Goal: Task Accomplishment & Management: Use online tool/utility

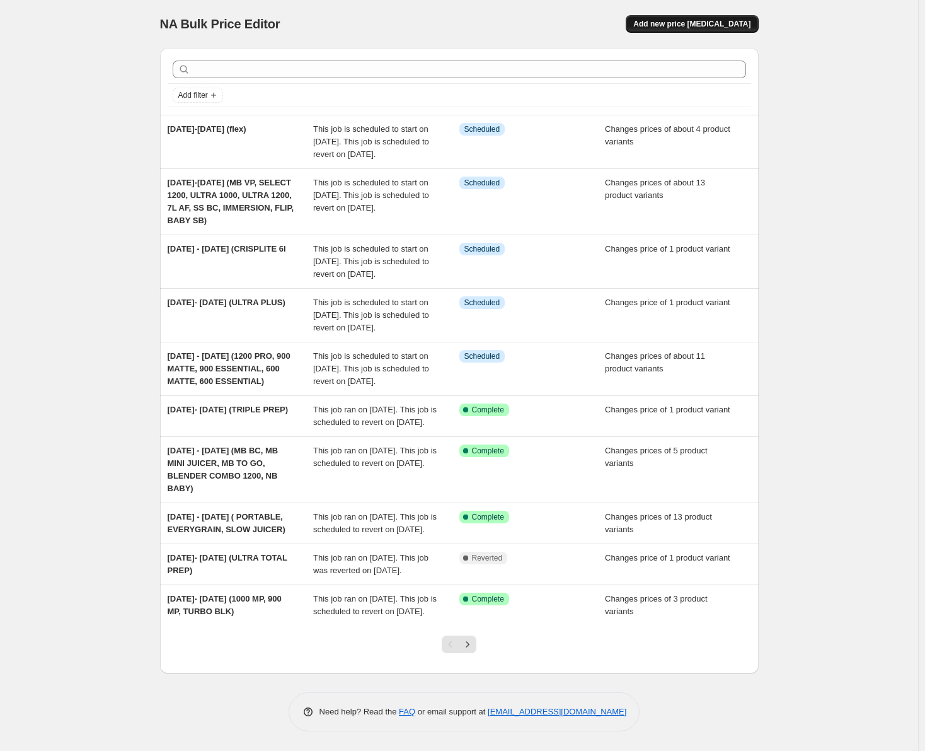
click at [717, 21] on span "Add new price change job" at bounding box center [691, 24] width 117 height 10
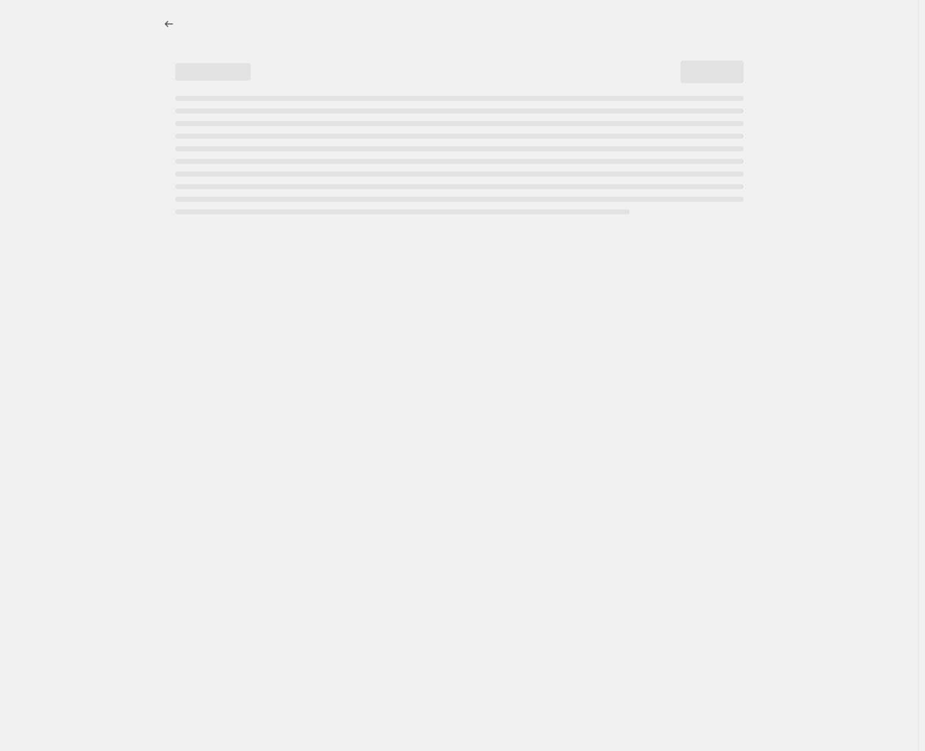
select select "percentage"
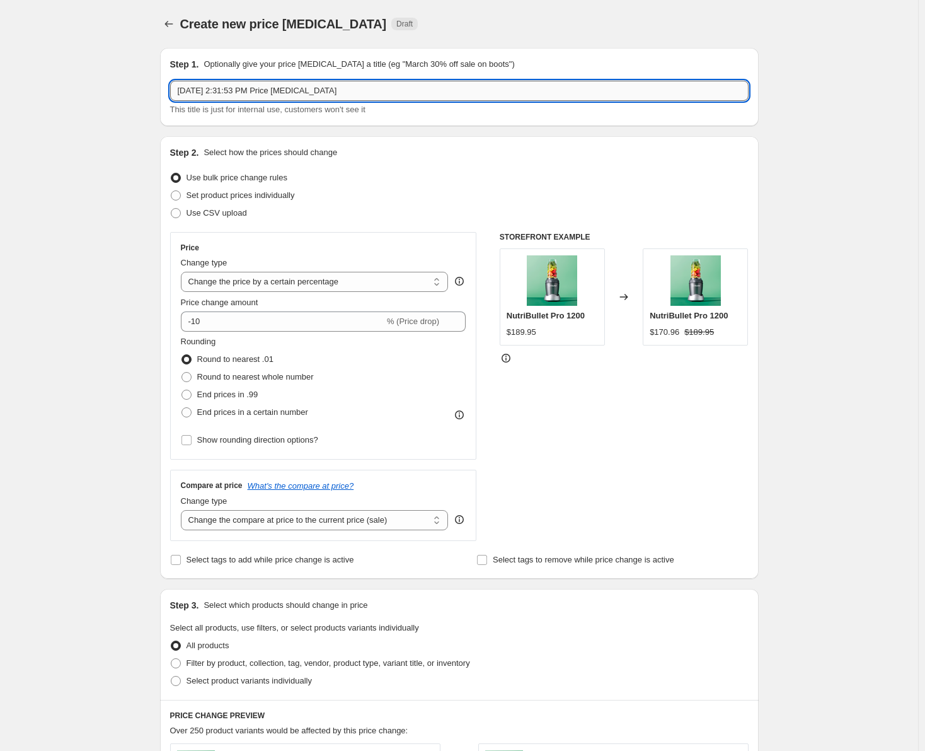
click at [371, 93] on input "Oct 7, 2025, 2:31:53 PM Price change job" at bounding box center [459, 91] width 579 height 20
click at [267, 91] on input "OCT 7 - OCT" at bounding box center [459, 91] width 579 height 20
type input "OCT 7 - OCT 21 (MCLAREN PORTABLES)"
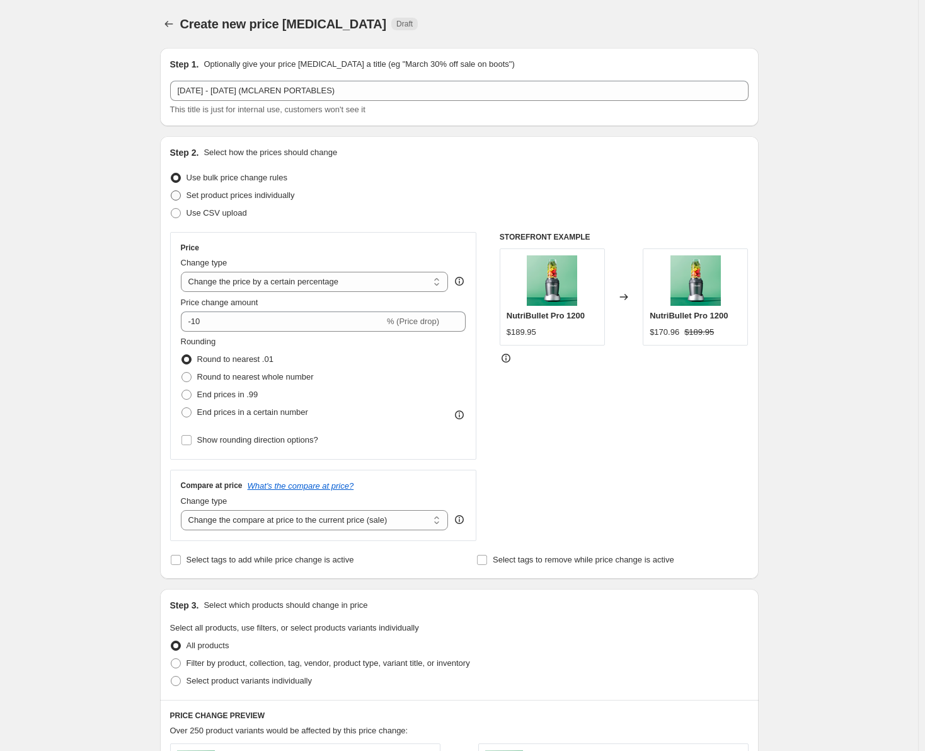
click at [178, 195] on span at bounding box center [176, 195] width 10 height 10
click at [171, 191] on input "Set product prices individually" at bounding box center [171, 190] width 1 height 1
radio input "true"
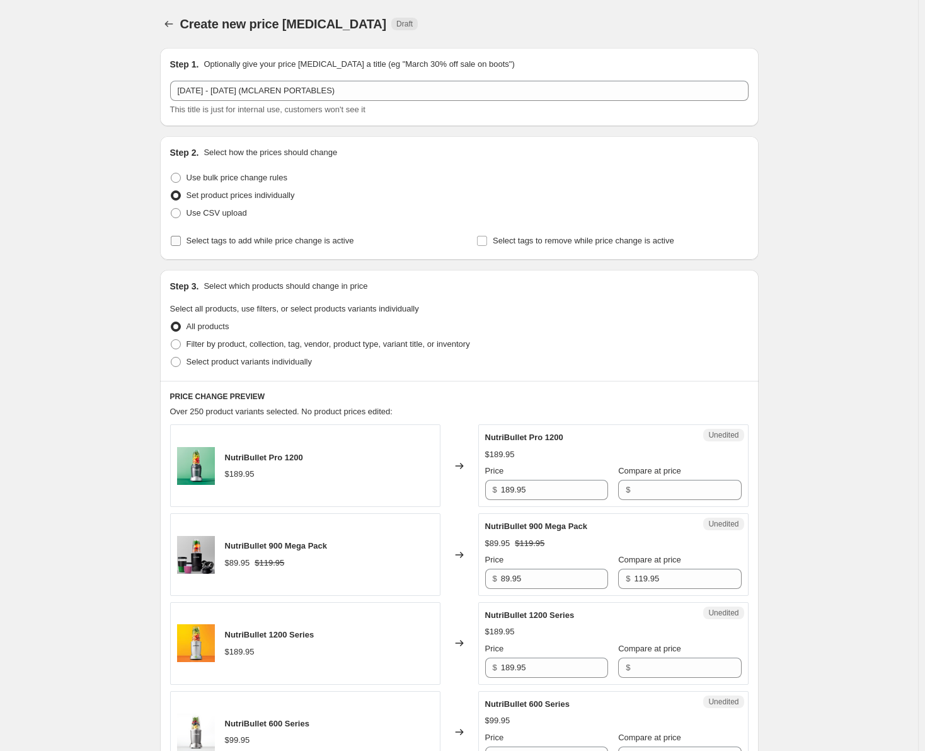
click at [180, 243] on input "Select tags to add while price change is active" at bounding box center [176, 241] width 10 height 10
checkbox input "true"
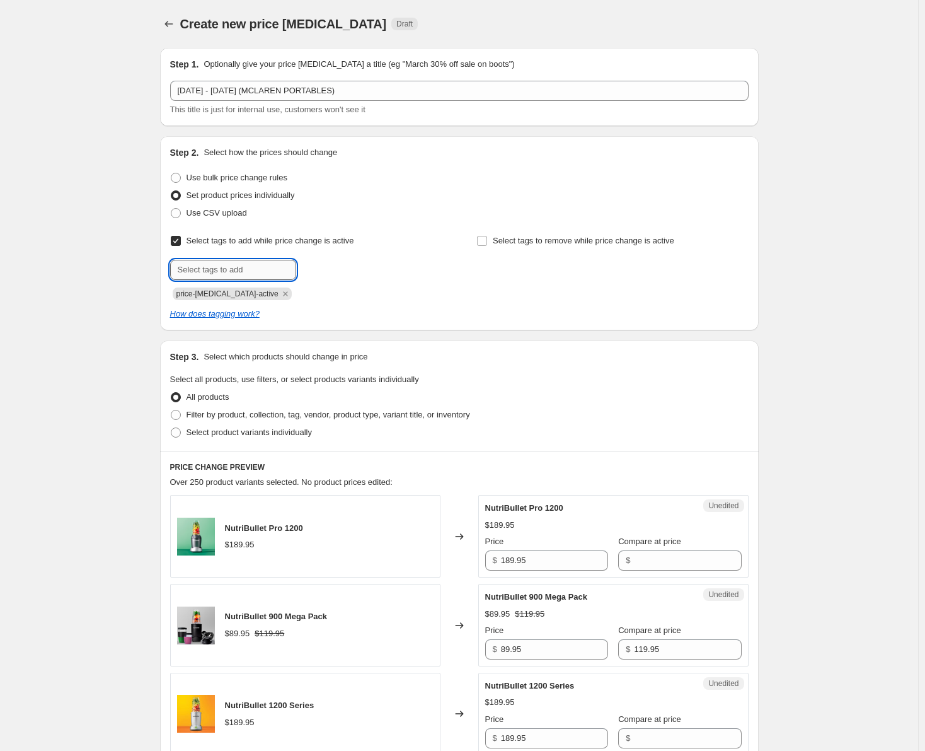
drag, startPoint x: 188, startPoint y: 269, endPoint x: 204, endPoint y: 278, distance: 18.4
click at [188, 269] on input "text" at bounding box center [233, 270] width 126 height 20
type input "sale"
click at [342, 270] on button "Add sale" at bounding box center [322, 269] width 47 height 18
click at [181, 431] on span at bounding box center [176, 432] width 10 height 10
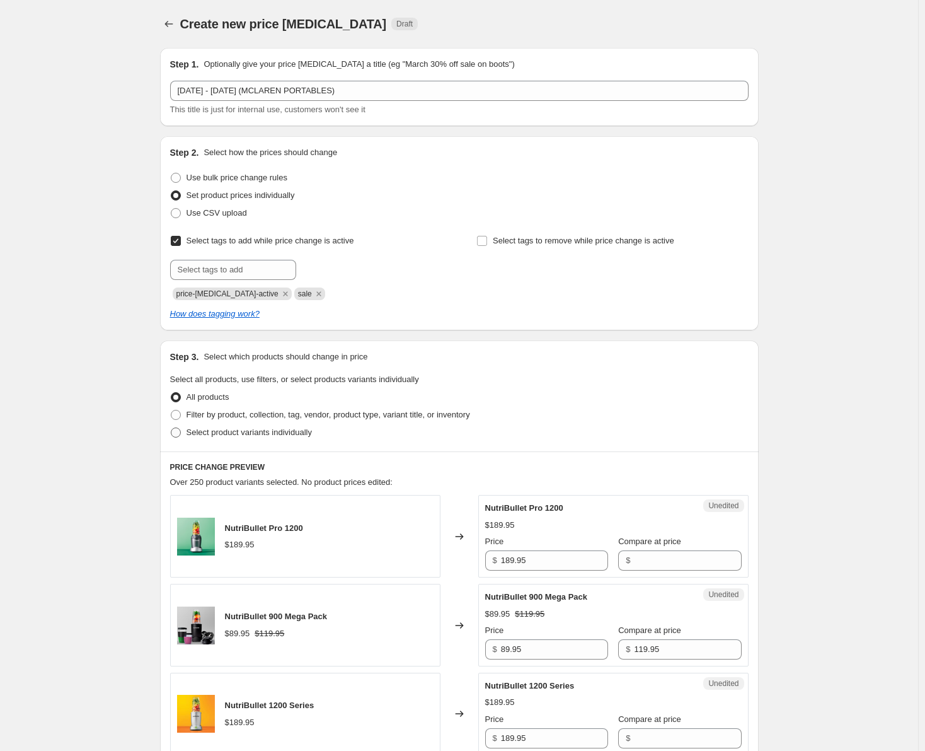
click at [171, 428] on input "Select product variants individually" at bounding box center [171, 427] width 1 height 1
radio input "true"
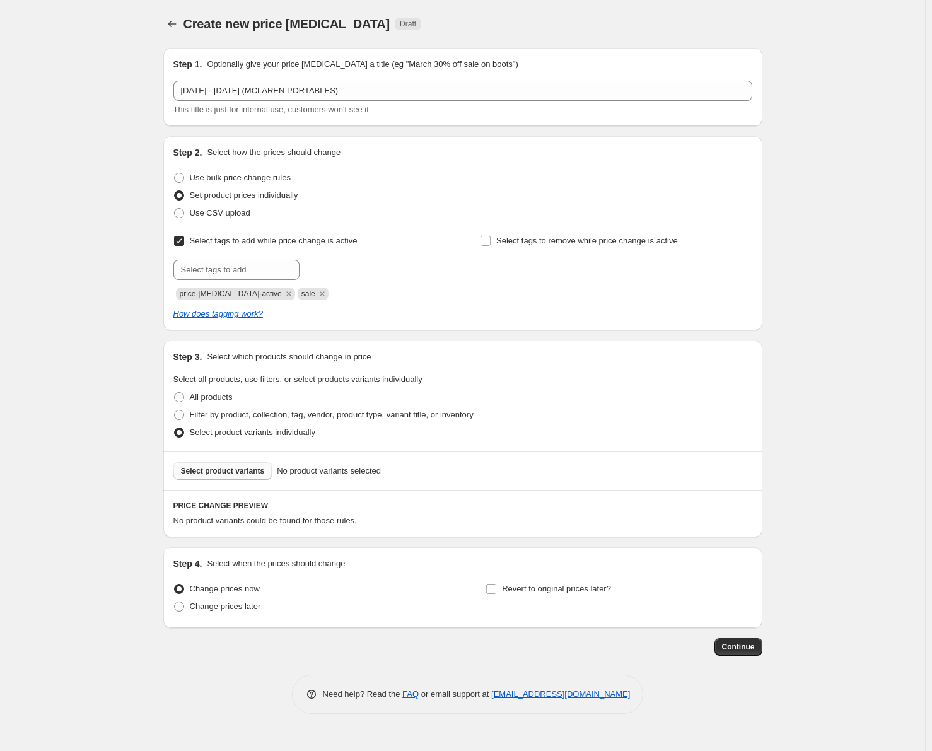
click at [240, 475] on span "Select product variants" at bounding box center [223, 471] width 84 height 10
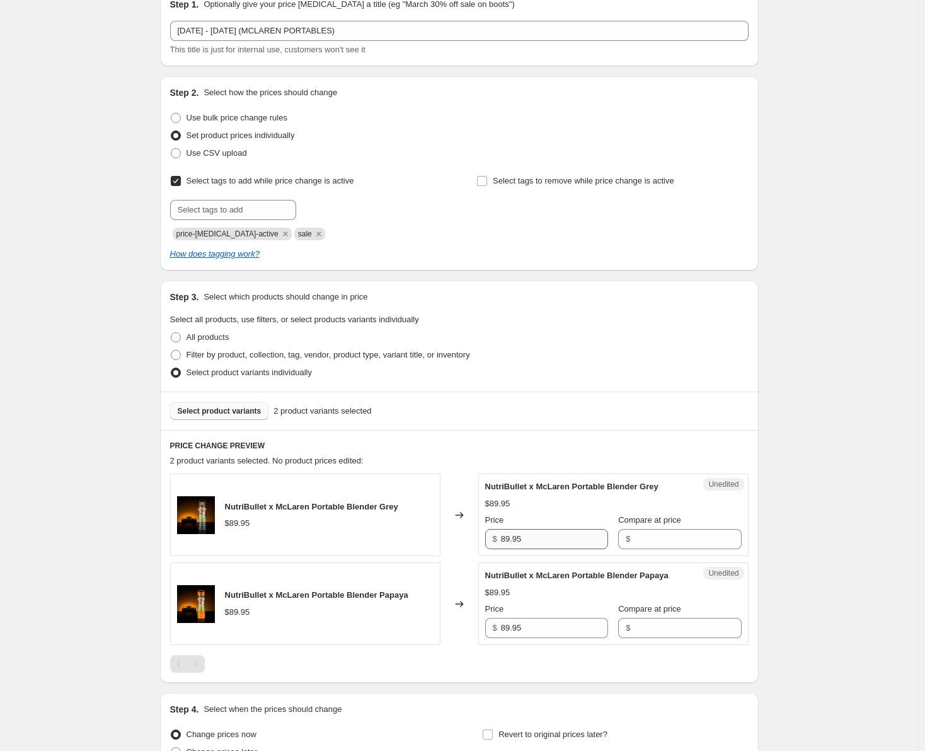
scroll to position [126, 0]
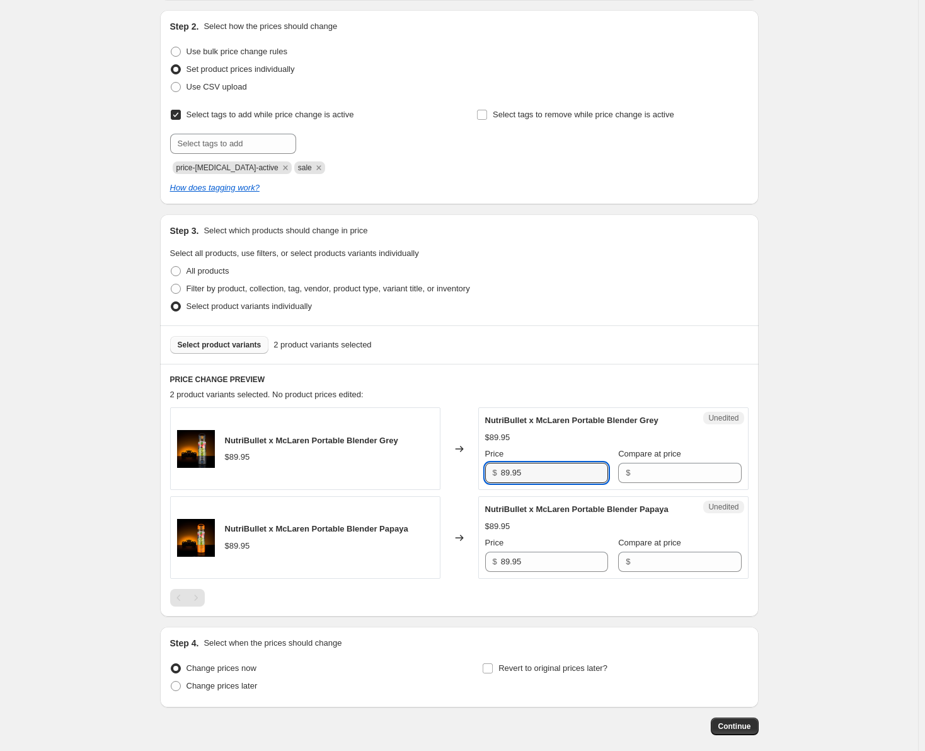
drag, startPoint x: 533, startPoint y: 473, endPoint x: 497, endPoint y: 473, distance: 35.3
click at [497, 473] on div "$ 89.95" at bounding box center [546, 473] width 123 height 20
click at [654, 480] on input "Compare at price" at bounding box center [687, 473] width 107 height 20
paste input "89.95"
type input "89.95"
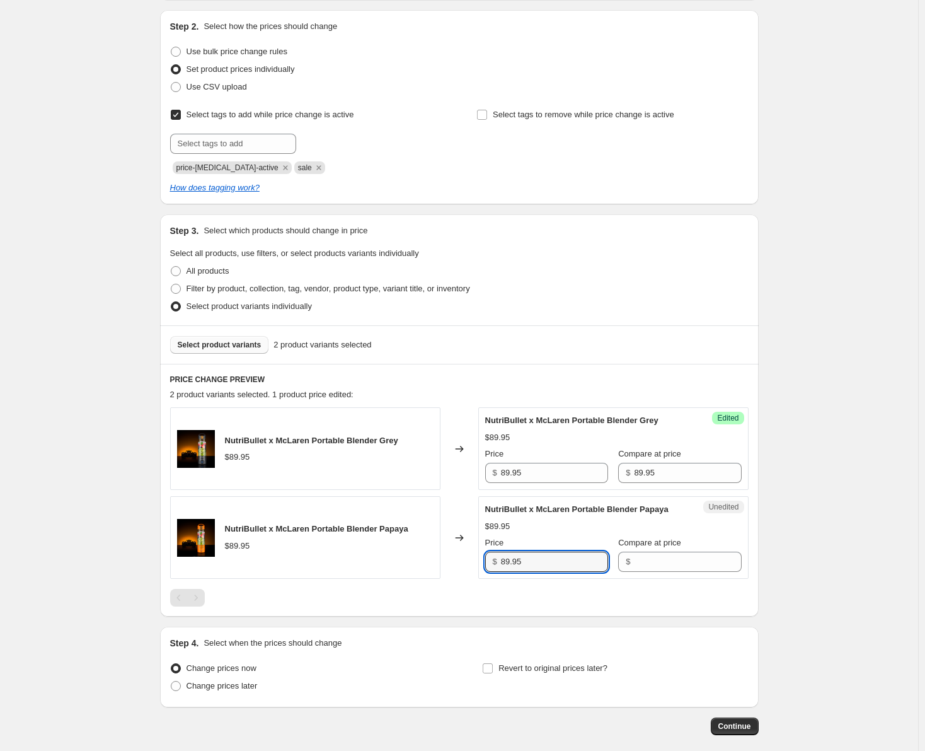
drag, startPoint x: 549, startPoint y: 559, endPoint x: 488, endPoint y: 563, distance: 60.6
click at [488, 563] on div "$ 89.95" at bounding box center [546, 562] width 123 height 20
click at [634, 562] on input "Compare at price" at bounding box center [687, 562] width 107 height 20
paste input "89.95"
type input "89.95"
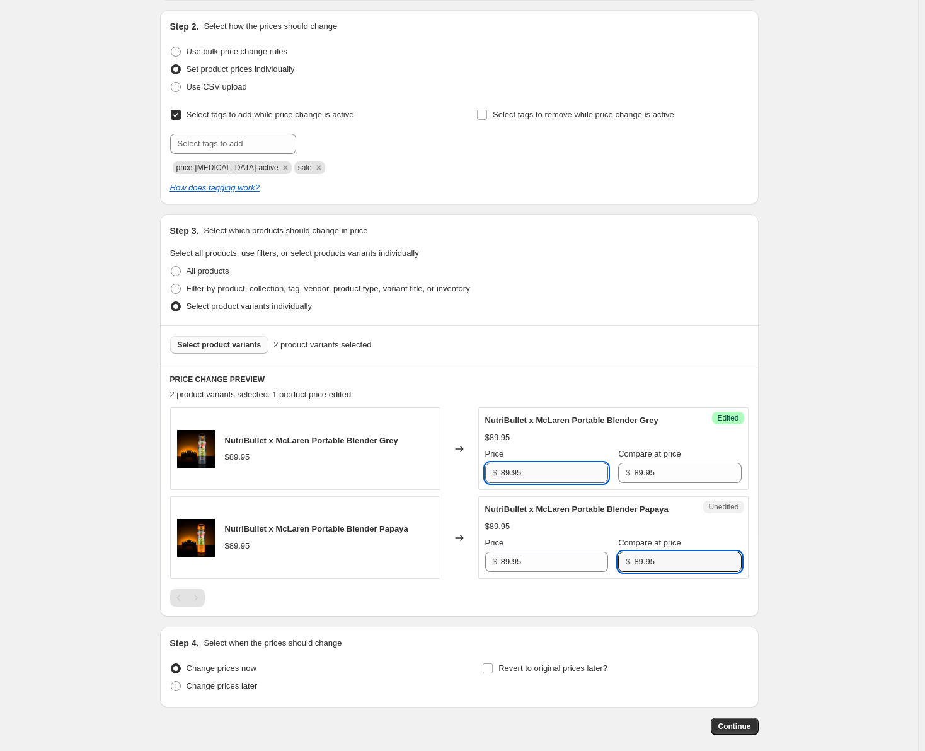
click at [510, 476] on input "89.95" at bounding box center [554, 473] width 107 height 20
type input "59.95"
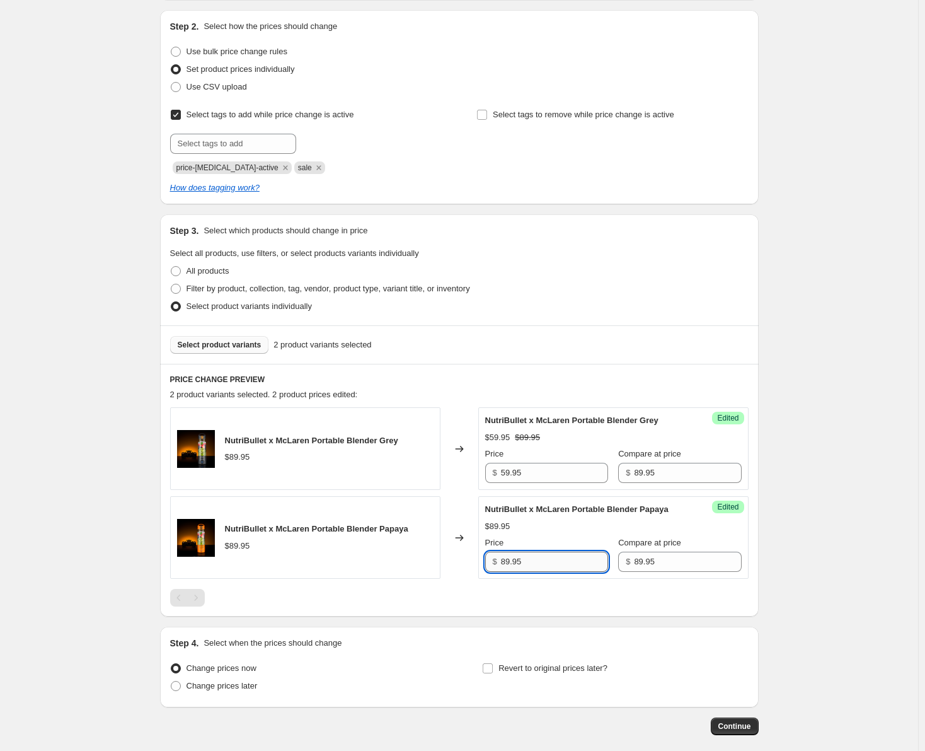
click at [509, 563] on input "89.95" at bounding box center [554, 562] width 107 height 20
type input "59.95"
click at [488, 669] on input "Revert to original prices later?" at bounding box center [488, 668] width 10 height 10
checkbox input "true"
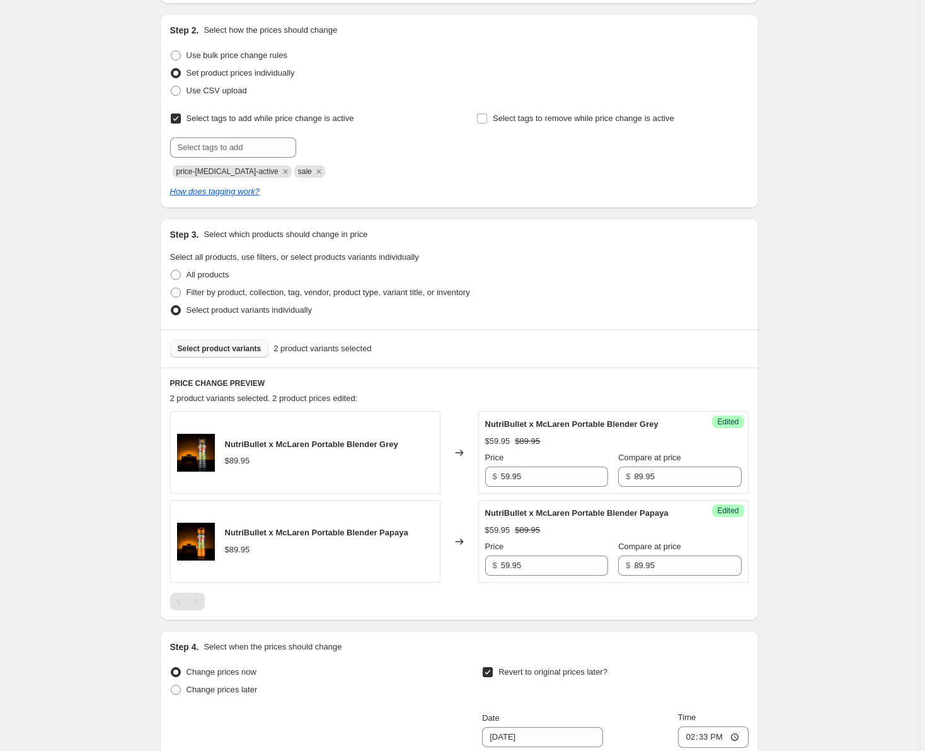
scroll to position [315, 0]
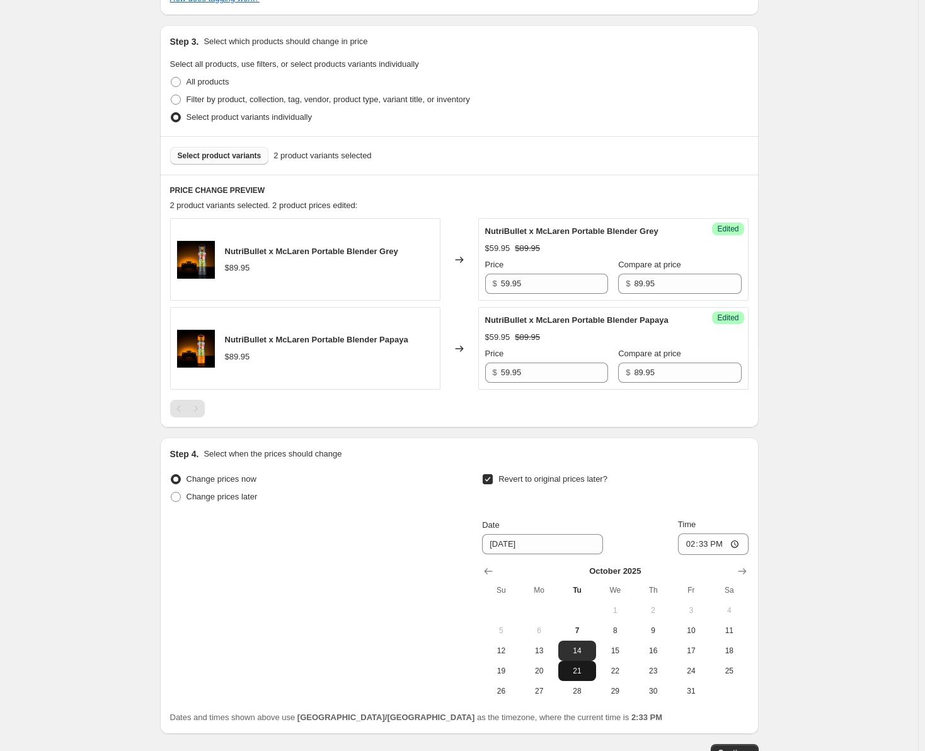
click at [584, 674] on span "21" at bounding box center [577, 671] width 28 height 10
type input "10/21/2025"
click at [694, 546] on input "14:33" at bounding box center [713, 543] width 71 height 21
type input "23:59"
click at [662, 521] on div "Date 10/21/2025 Time 23:59" at bounding box center [615, 536] width 266 height 37
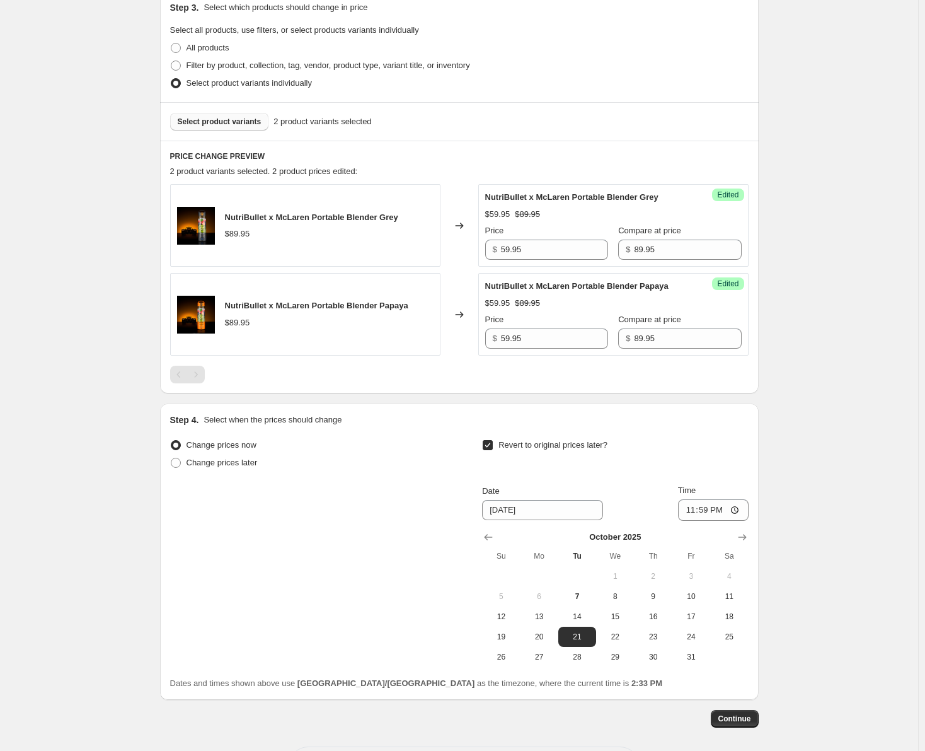
scroll to position [378, 0]
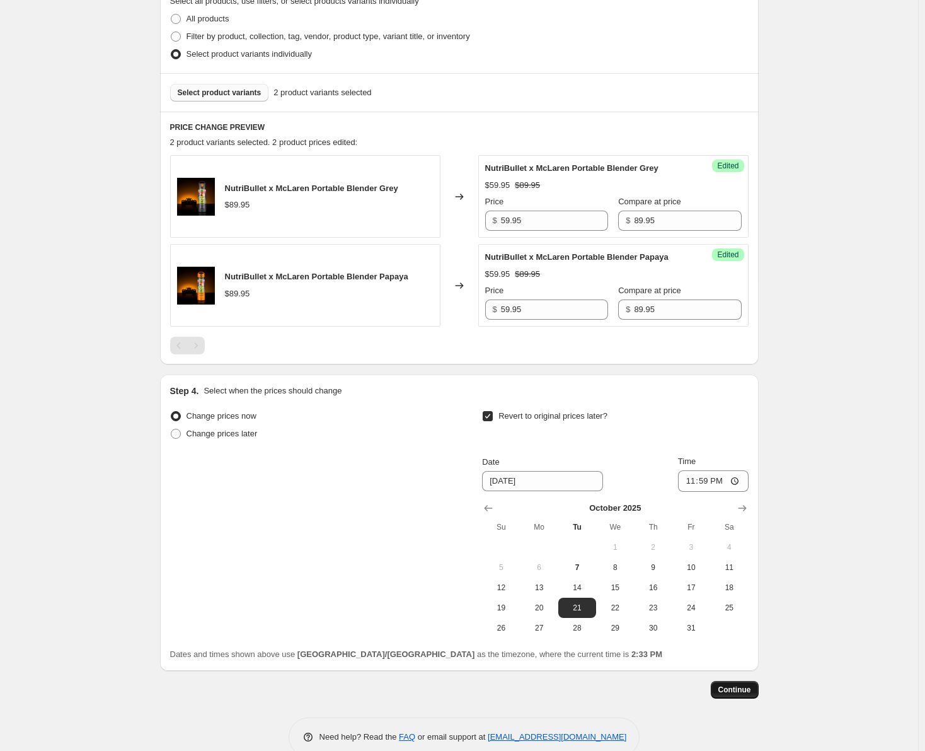
click at [750, 684] on span "Continue" at bounding box center [735, 689] width 33 height 10
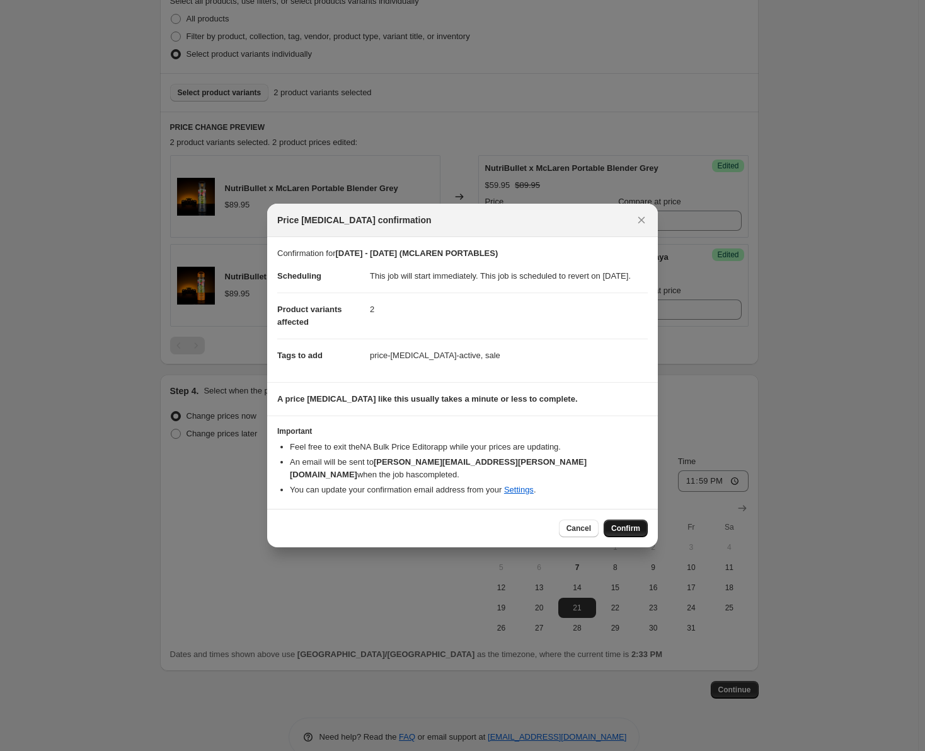
click at [632, 527] on span "Confirm" at bounding box center [625, 528] width 29 height 10
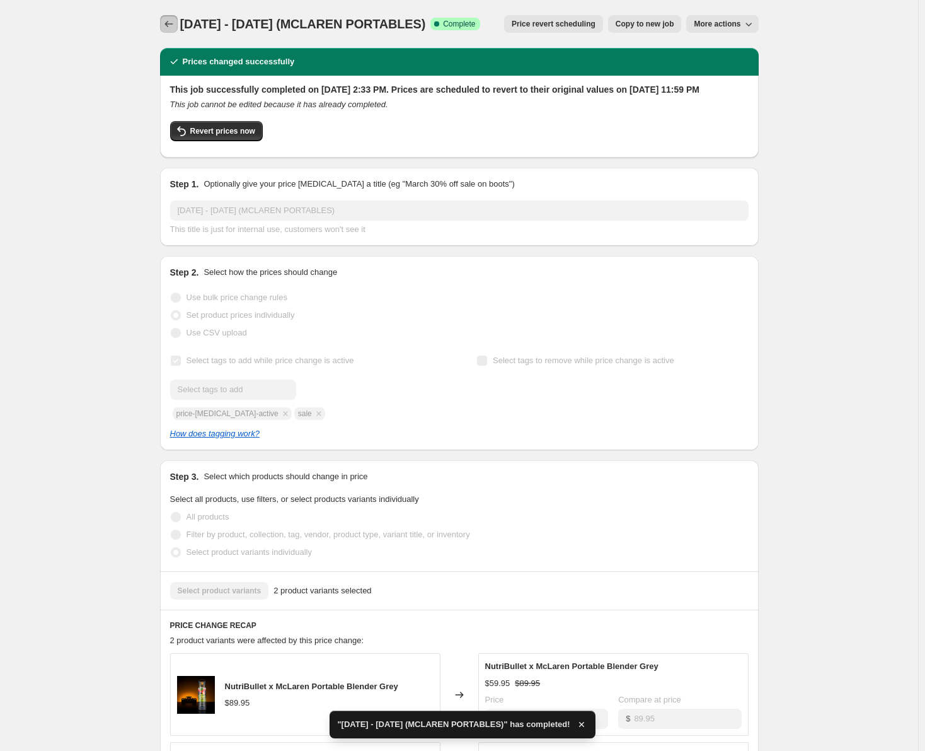
click at [168, 25] on icon "Price change jobs" at bounding box center [169, 24] width 13 height 13
